Goal: Information Seeking & Learning: Learn about a topic

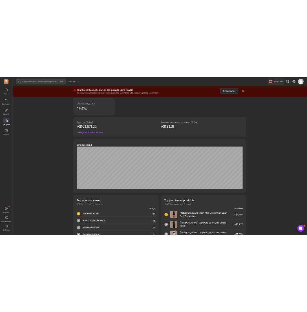
scroll to position [177, 0]
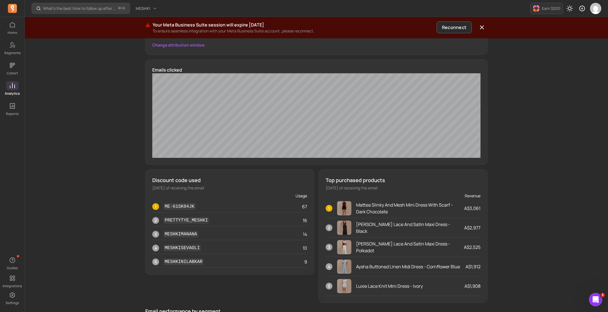
click at [519, 233] on div "What’s the best time to follow up after a first order? ⌘ + K MESHKI Earn $200 Y…" at bounding box center [316, 179] width 583 height 713
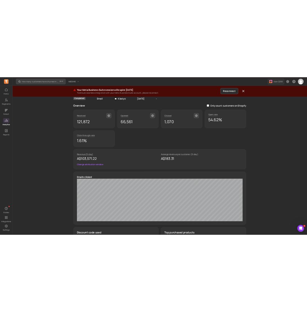
scroll to position [27, 0]
